Goal: Task Accomplishment & Management: Manage account settings

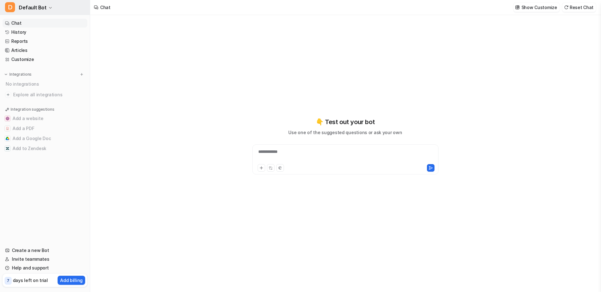
type textarea "**********"
click at [45, 8] on button "D Default Bot" at bounding box center [45, 7] width 90 height 15
click at [34, 49] on link "Settings" at bounding box center [50, 47] width 86 height 10
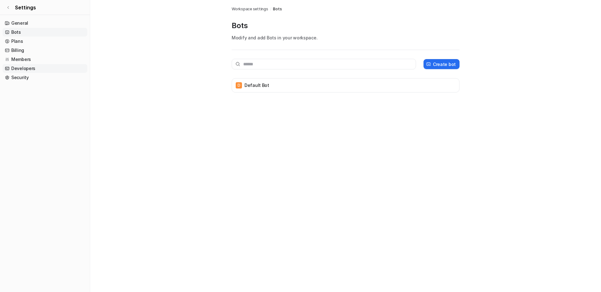
click at [26, 69] on link "Developers" at bounding box center [45, 68] width 85 height 9
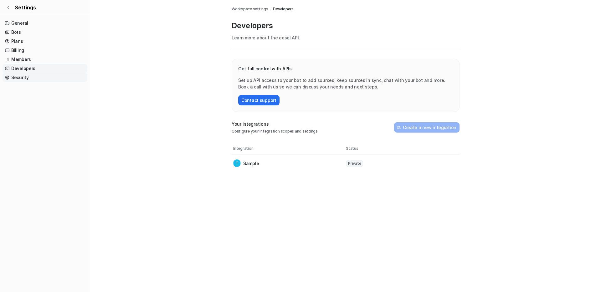
click at [25, 75] on link "Security" at bounding box center [45, 77] width 85 height 9
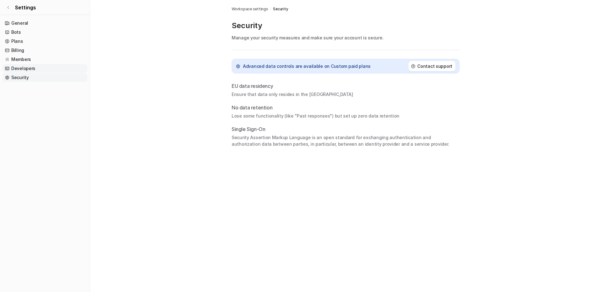
click at [28, 67] on link "Developers" at bounding box center [45, 68] width 85 height 9
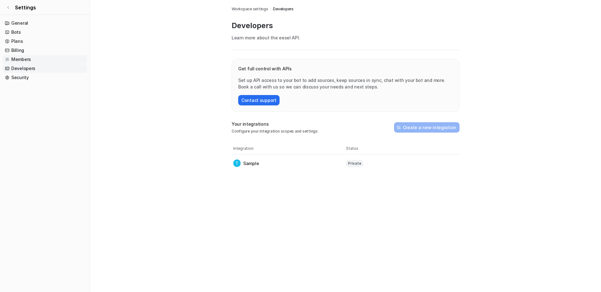
click at [26, 59] on link "Members" at bounding box center [45, 59] width 85 height 9
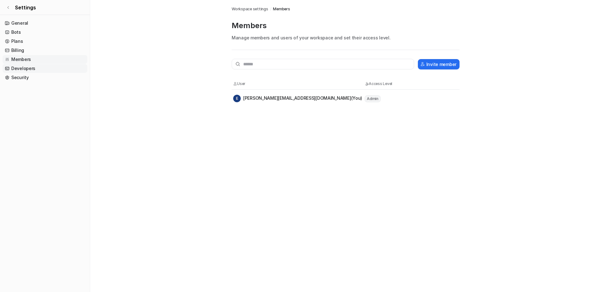
click at [26, 71] on link "Developers" at bounding box center [45, 68] width 85 height 9
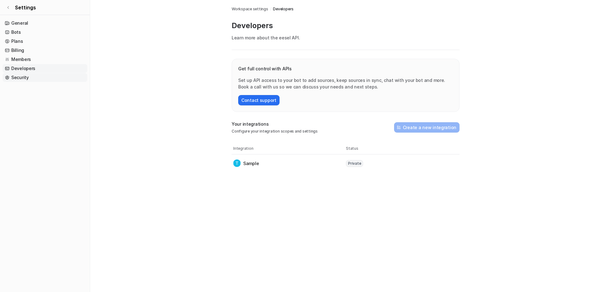
click at [26, 78] on link "Security" at bounding box center [45, 77] width 85 height 9
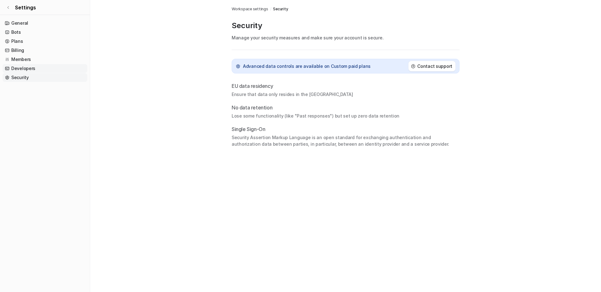
click at [25, 69] on link "Developers" at bounding box center [45, 68] width 85 height 9
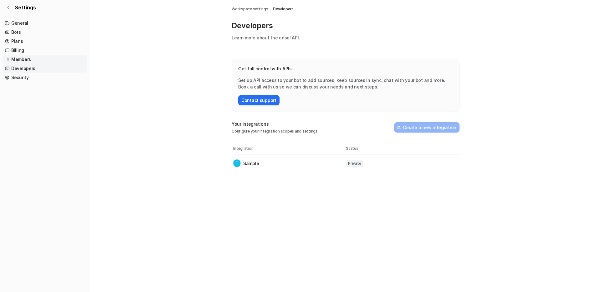
click at [25, 61] on link "Members" at bounding box center [45, 59] width 85 height 9
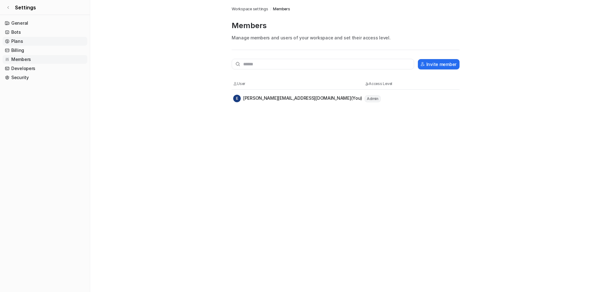
click at [21, 45] on link "Plans" at bounding box center [45, 41] width 85 height 9
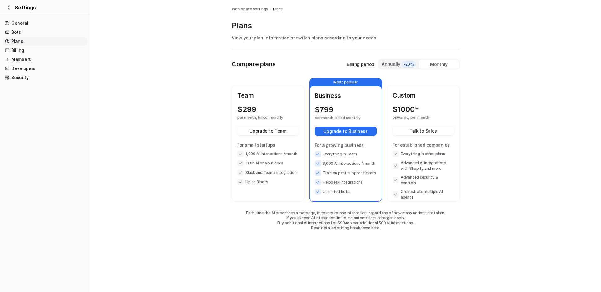
click at [20, 39] on link "Plans" at bounding box center [45, 41] width 85 height 9
click at [20, 34] on link "Bots" at bounding box center [45, 32] width 85 height 9
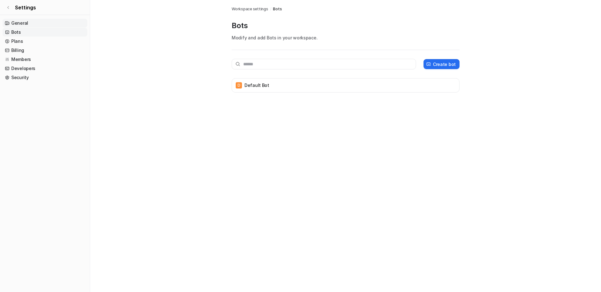
click at [20, 23] on link "General" at bounding box center [45, 23] width 85 height 9
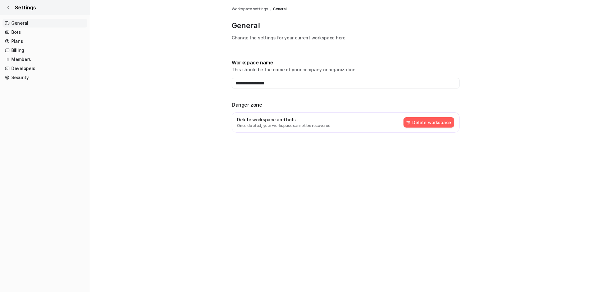
click at [11, 8] on link "Settings" at bounding box center [45, 7] width 90 height 15
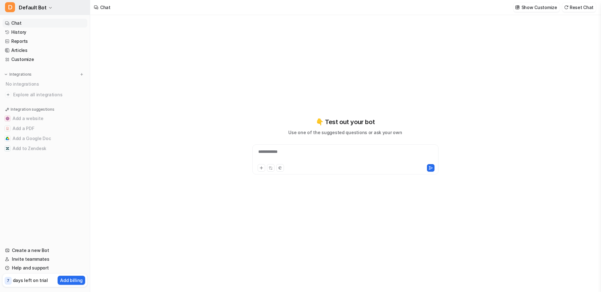
click at [16, 8] on button "D Default Bot" at bounding box center [45, 7] width 90 height 15
click at [24, 48] on link "Settings" at bounding box center [50, 47] width 86 height 10
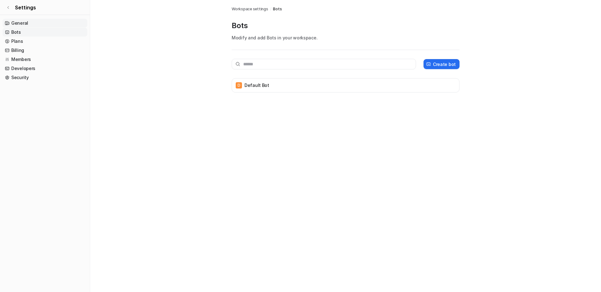
click at [24, 23] on link "General" at bounding box center [45, 23] width 85 height 9
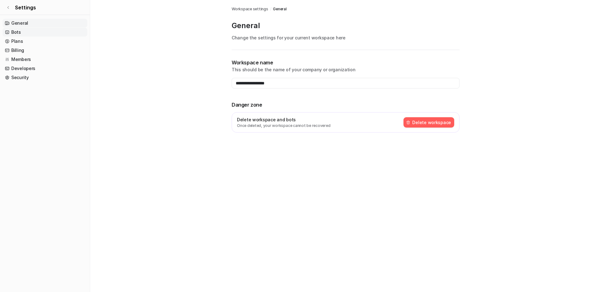
click at [23, 32] on link "Bots" at bounding box center [45, 32] width 85 height 9
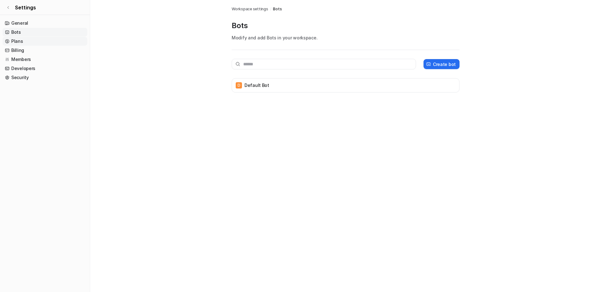
click at [23, 40] on link "Plans" at bounding box center [45, 41] width 85 height 9
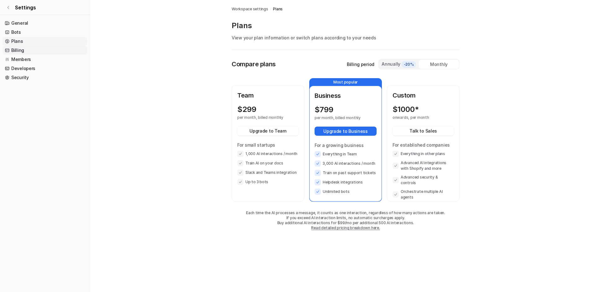
click at [23, 49] on link "Billing" at bounding box center [45, 50] width 85 height 9
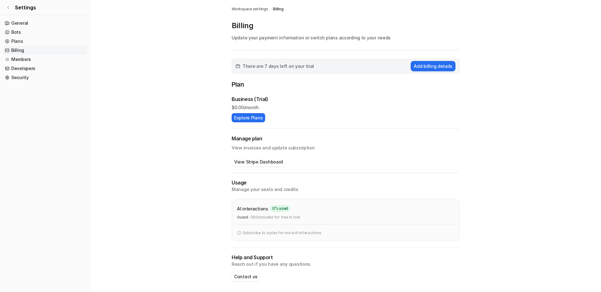
scroll to position [2, 0]
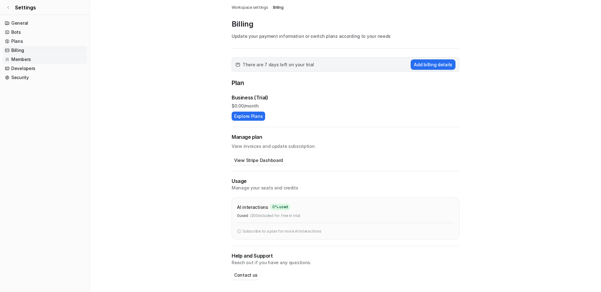
click at [23, 57] on link "Members" at bounding box center [45, 59] width 85 height 9
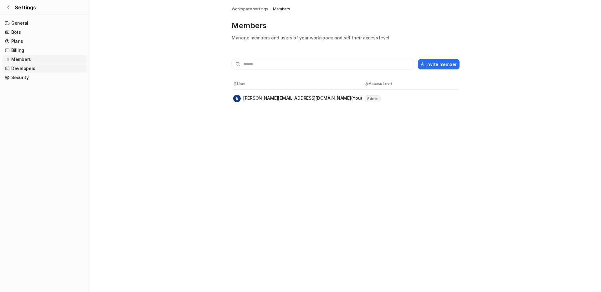
click at [24, 67] on link "Developers" at bounding box center [45, 68] width 85 height 9
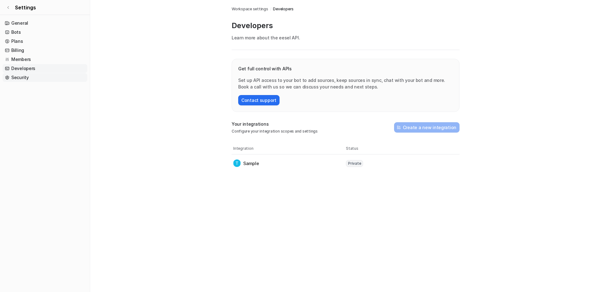
click at [24, 77] on link "Security" at bounding box center [45, 77] width 85 height 9
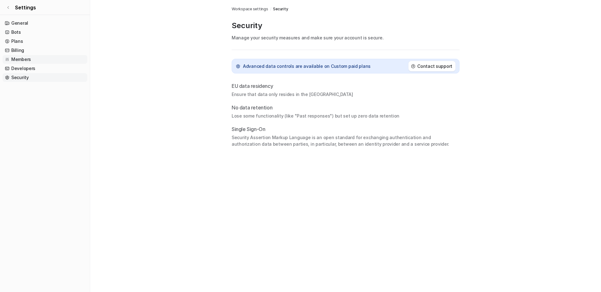
click at [21, 60] on link "Members" at bounding box center [45, 59] width 85 height 9
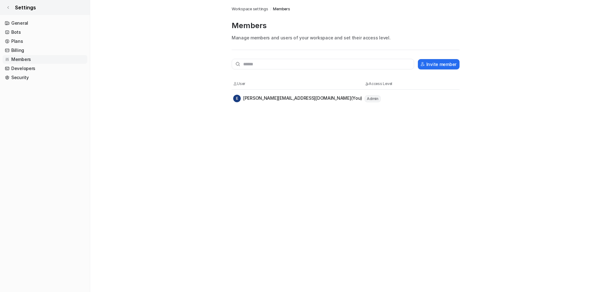
click at [8, 6] on icon at bounding box center [8, 8] width 4 height 4
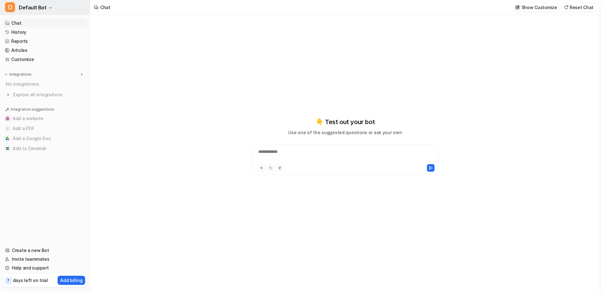
click at [35, 10] on span "Default Bot" at bounding box center [33, 7] width 28 height 9
click at [24, 50] on link "Settings" at bounding box center [50, 47] width 86 height 10
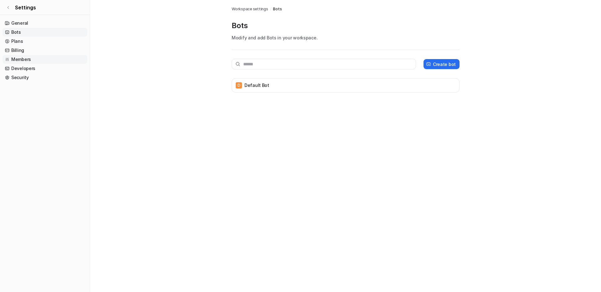
click at [22, 60] on link "Members" at bounding box center [45, 59] width 85 height 9
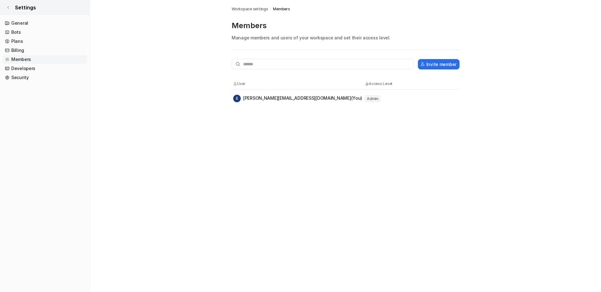
click at [12, 6] on link "Settings" at bounding box center [45, 7] width 90 height 15
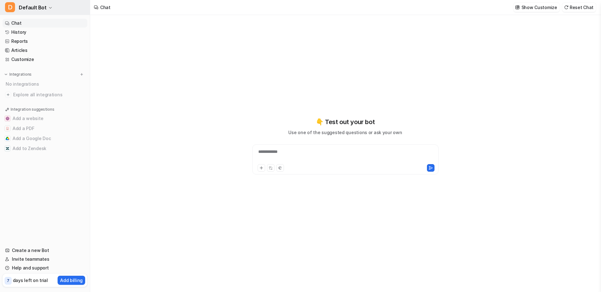
click at [49, 8] on icon "button" at bounding box center [50, 8] width 4 height 4
click at [32, 45] on link "Settings" at bounding box center [50, 47] width 86 height 10
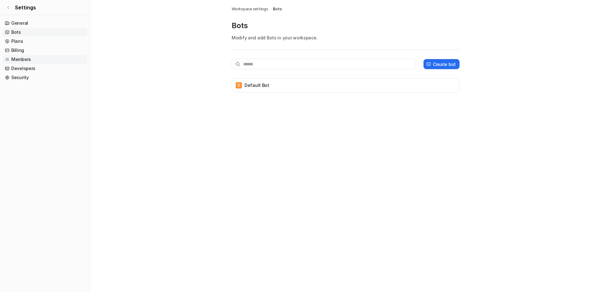
click at [28, 60] on link "Members" at bounding box center [45, 59] width 85 height 9
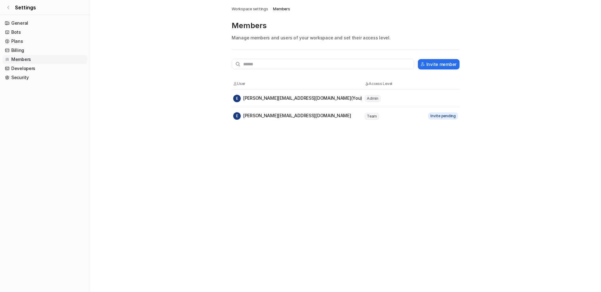
click at [272, 114] on div "E [PERSON_NAME][EMAIL_ADDRESS][DOMAIN_NAME]" at bounding box center [292, 116] width 118 height 8
click at [254, 111] on tr "E [PERSON_NAME][EMAIL_ADDRESS][DOMAIN_NAME] Team Invite pending" at bounding box center [345, 116] width 228 height 18
click at [293, 116] on div "E [PERSON_NAME][EMAIL_ADDRESS][DOMAIN_NAME]" at bounding box center [298, 116] width 131 height 8
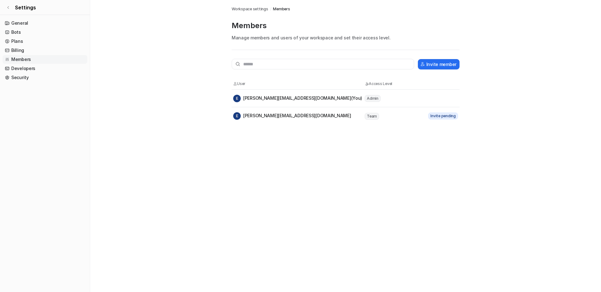
drag, startPoint x: 226, startPoint y: 84, endPoint x: 448, endPoint y: 131, distance: 227.1
click at [448, 131] on div "Members Workspace settings / Members Members Manage members and users of your w…" at bounding box center [300, 146] width 601 height 292
